Goal: Task Accomplishment & Management: Manage account settings

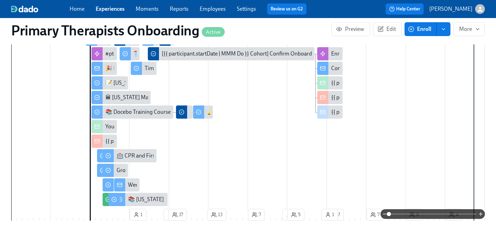
scroll to position [0, 7650]
click at [110, 9] on link "Experiences" at bounding box center [110, 9] width 29 height 7
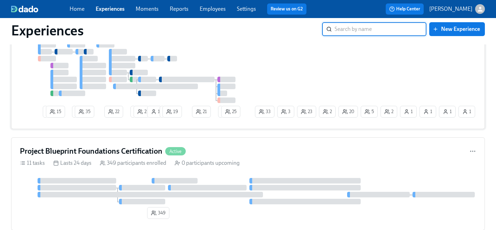
scroll to position [48, 0]
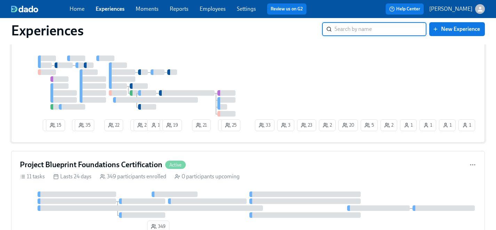
click at [282, 69] on div "2 15 2 35 22 1 22 1 1 19 21 1 5 1 1 20 2 23 2 33 1 3 25 1" at bounding box center [248, 95] width 456 height 79
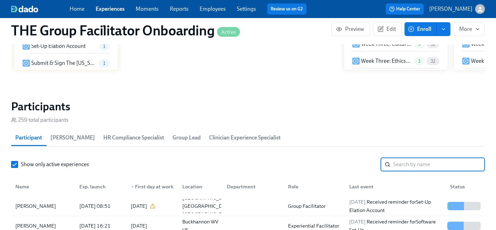
click at [432, 168] on input "search" at bounding box center [439, 165] width 92 height 14
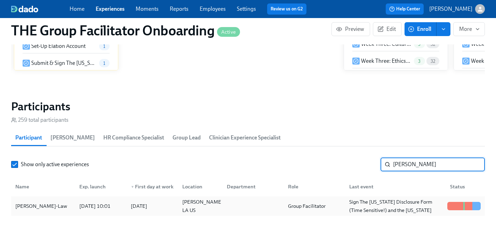
type input "[PERSON_NAME]"
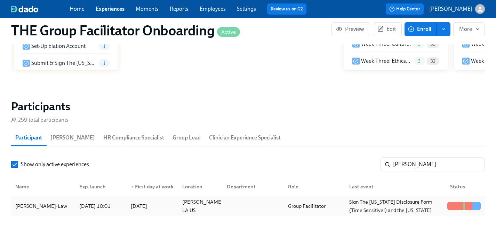
click at [51, 209] on div "[PERSON_NAME]-Law" at bounding box center [41, 206] width 57 height 8
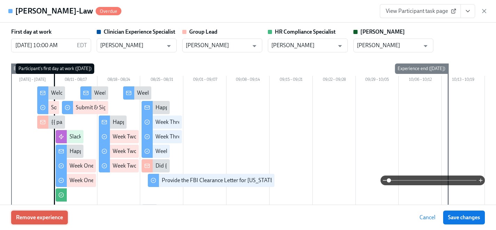
click at [54, 217] on span "Remove experience" at bounding box center [39, 217] width 47 height 7
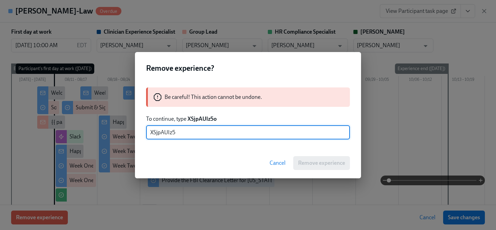
type input "XSjpAUIz5o"
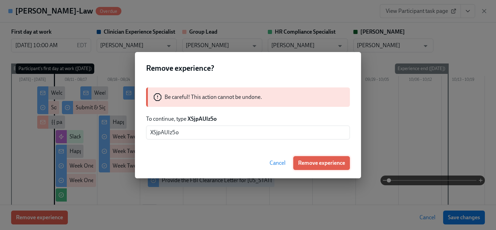
click at [319, 163] on span "Remove experience" at bounding box center [321, 163] width 47 height 7
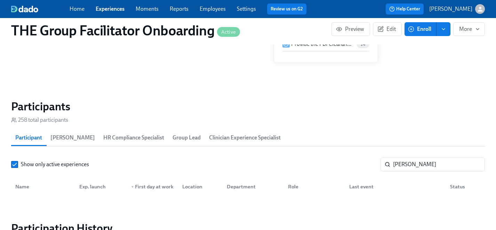
scroll to position [0, 11604]
